Goal: Find specific page/section: Find specific page/section

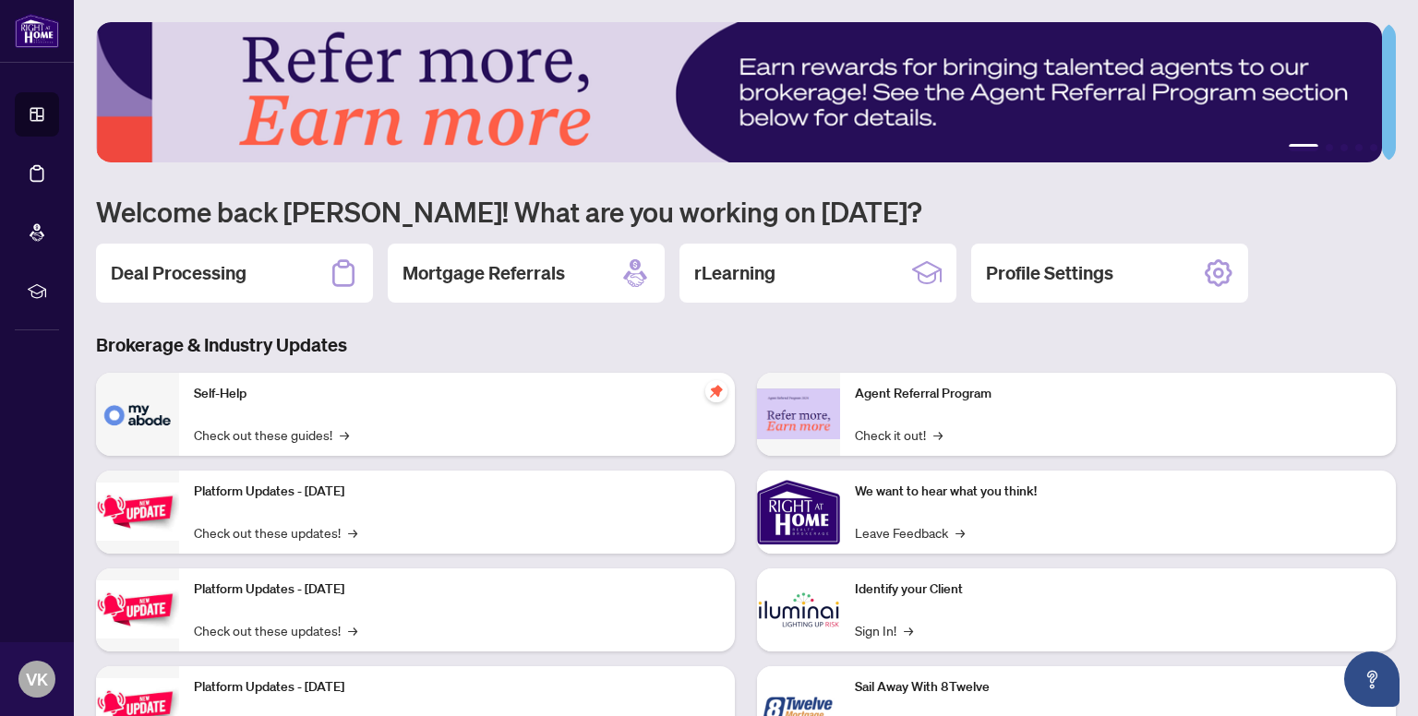
drag, startPoint x: 1067, startPoint y: 272, endPoint x: 764, endPoint y: 271, distance: 302.7
click at [1067, 274] on h2 "Profile Settings" at bounding box center [1049, 273] width 127 height 26
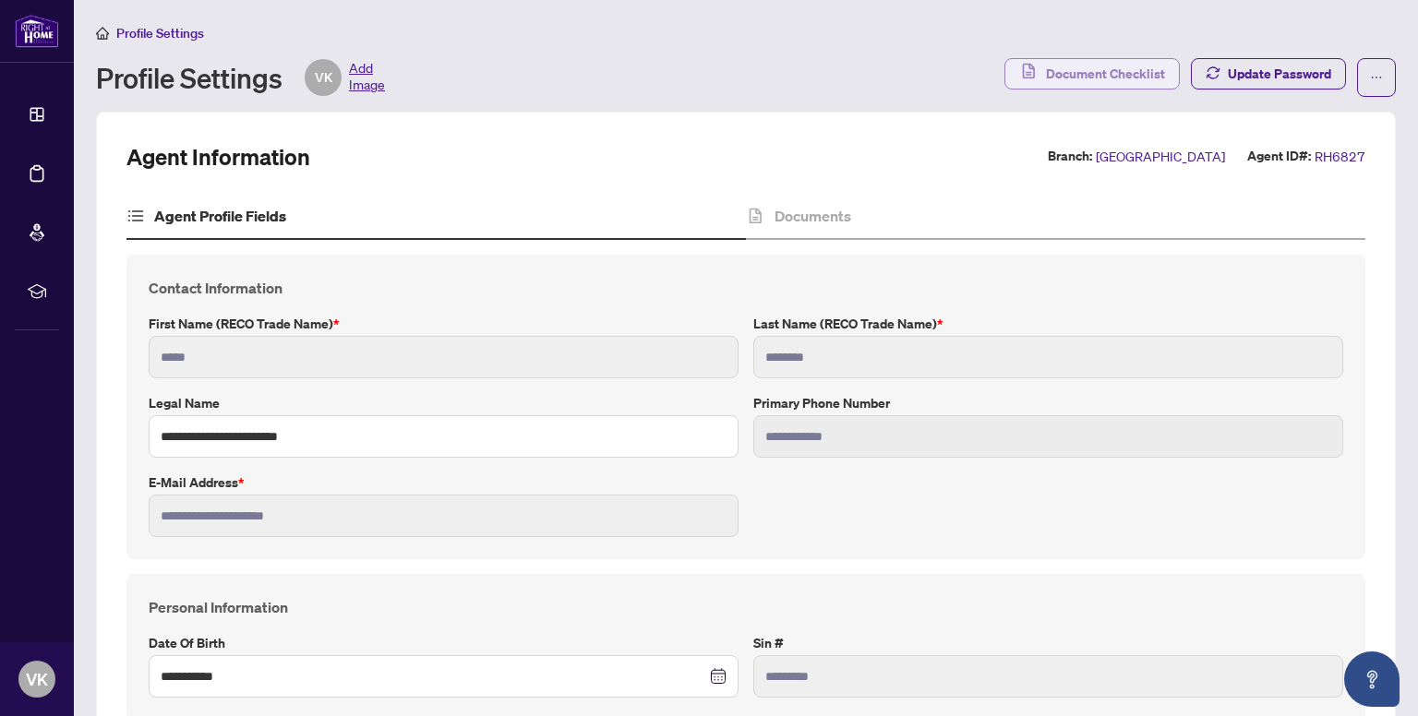
click at [1077, 75] on span "Document Checklist" at bounding box center [1105, 74] width 119 height 30
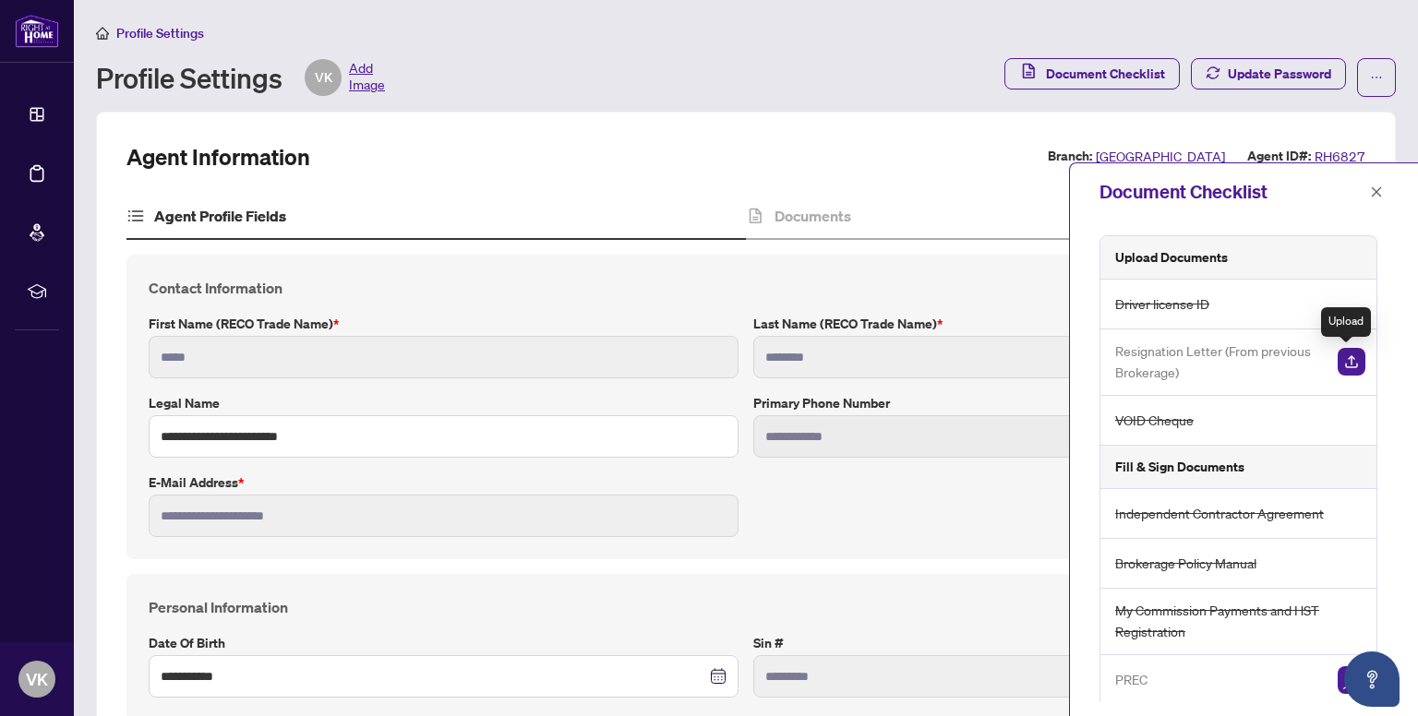
click at [1340, 353] on img "button" at bounding box center [1351, 362] width 28 height 28
